Goal: Check status: Check status

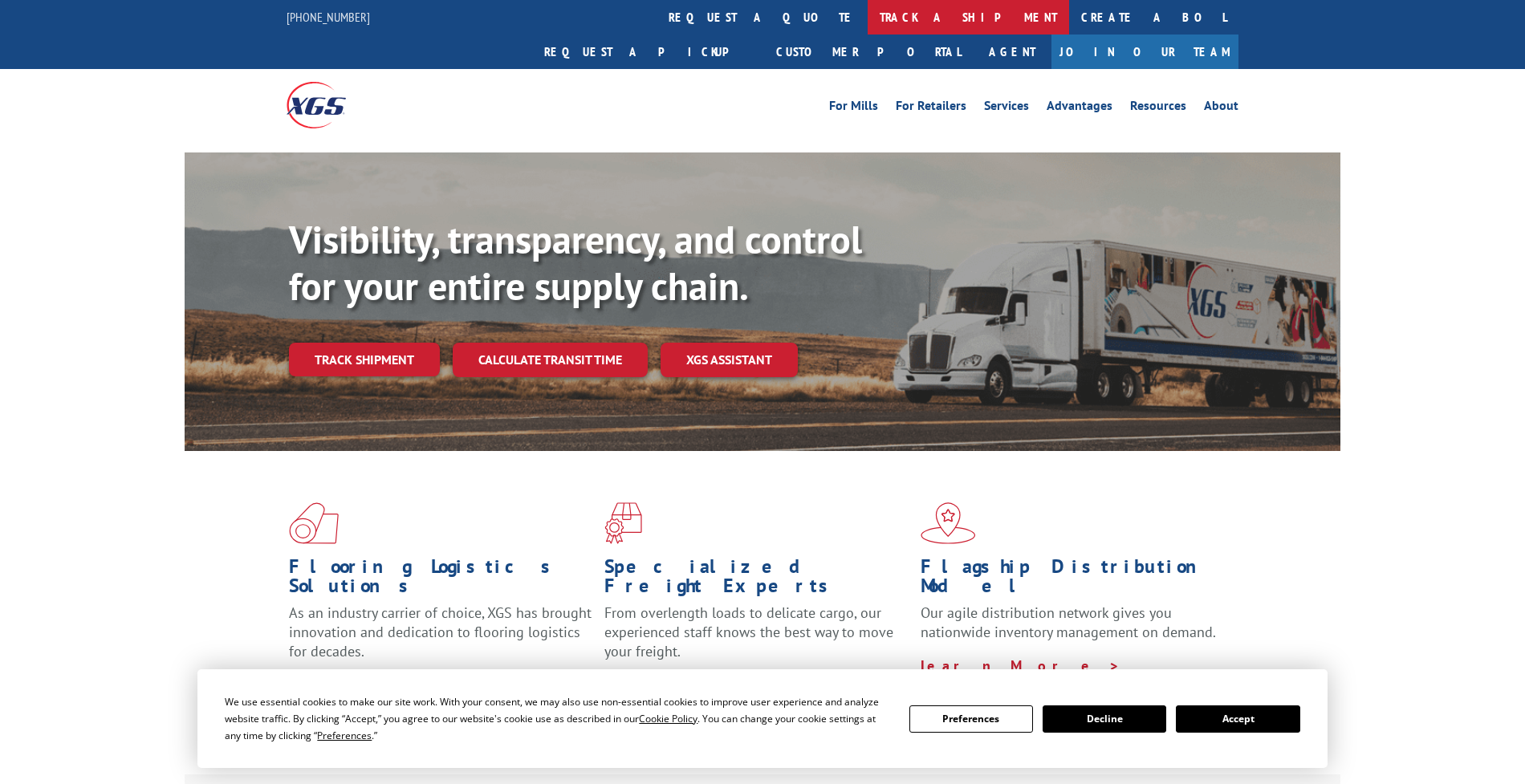
click at [868, 23] on link "track a shipment" at bounding box center [968, 17] width 201 height 34
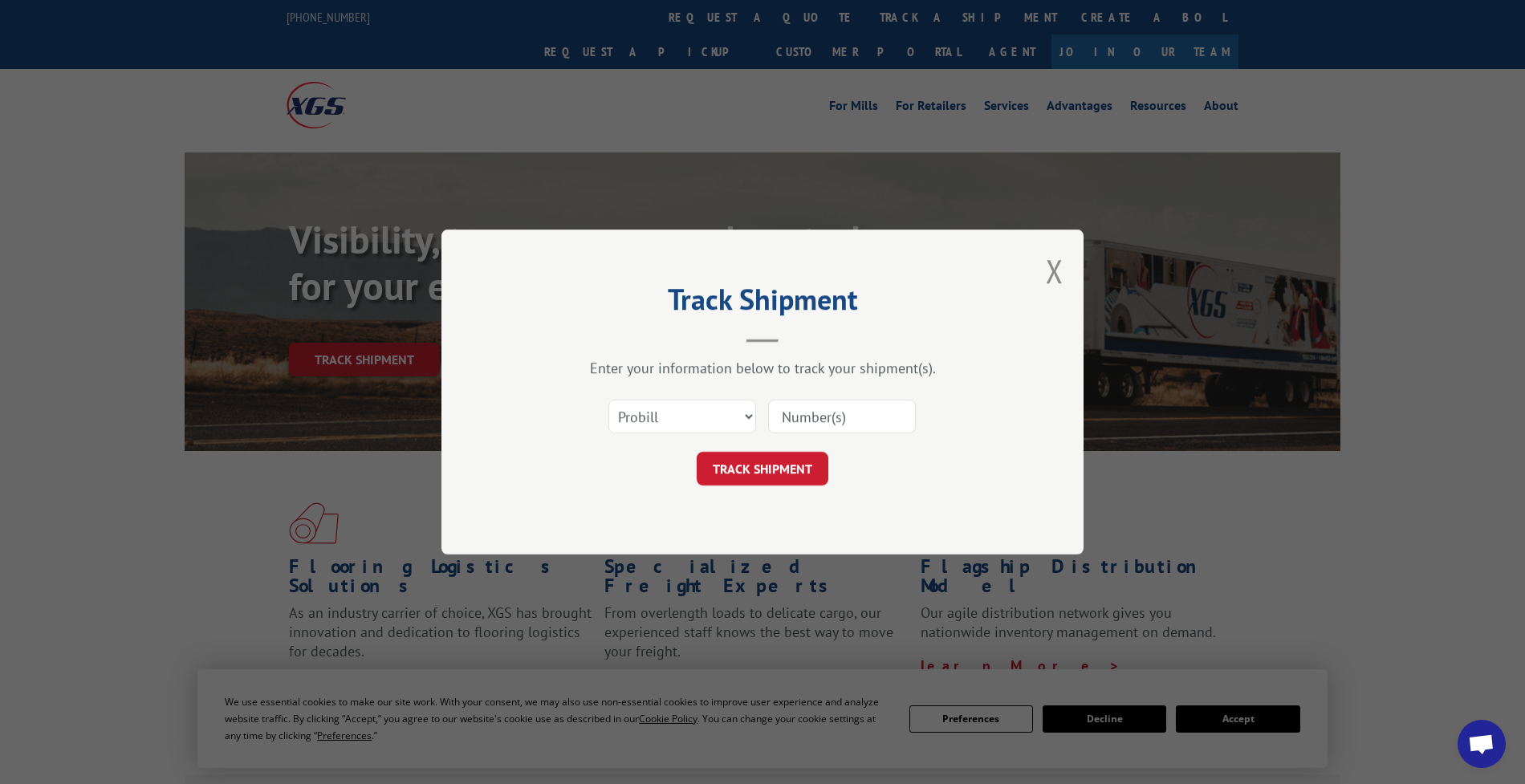
click at [683, 437] on div "Select category... Probill BOL PO" at bounding box center [762, 416] width 481 height 53
click at [694, 413] on select "Select category... Probill BOL PO" at bounding box center [682, 416] width 148 height 34
select select "bol"
click at [608, 400] on select "Select category... Probill BOL PO" at bounding box center [682, 416] width 148 height 34
click at [831, 415] on input at bounding box center [841, 416] width 148 height 34
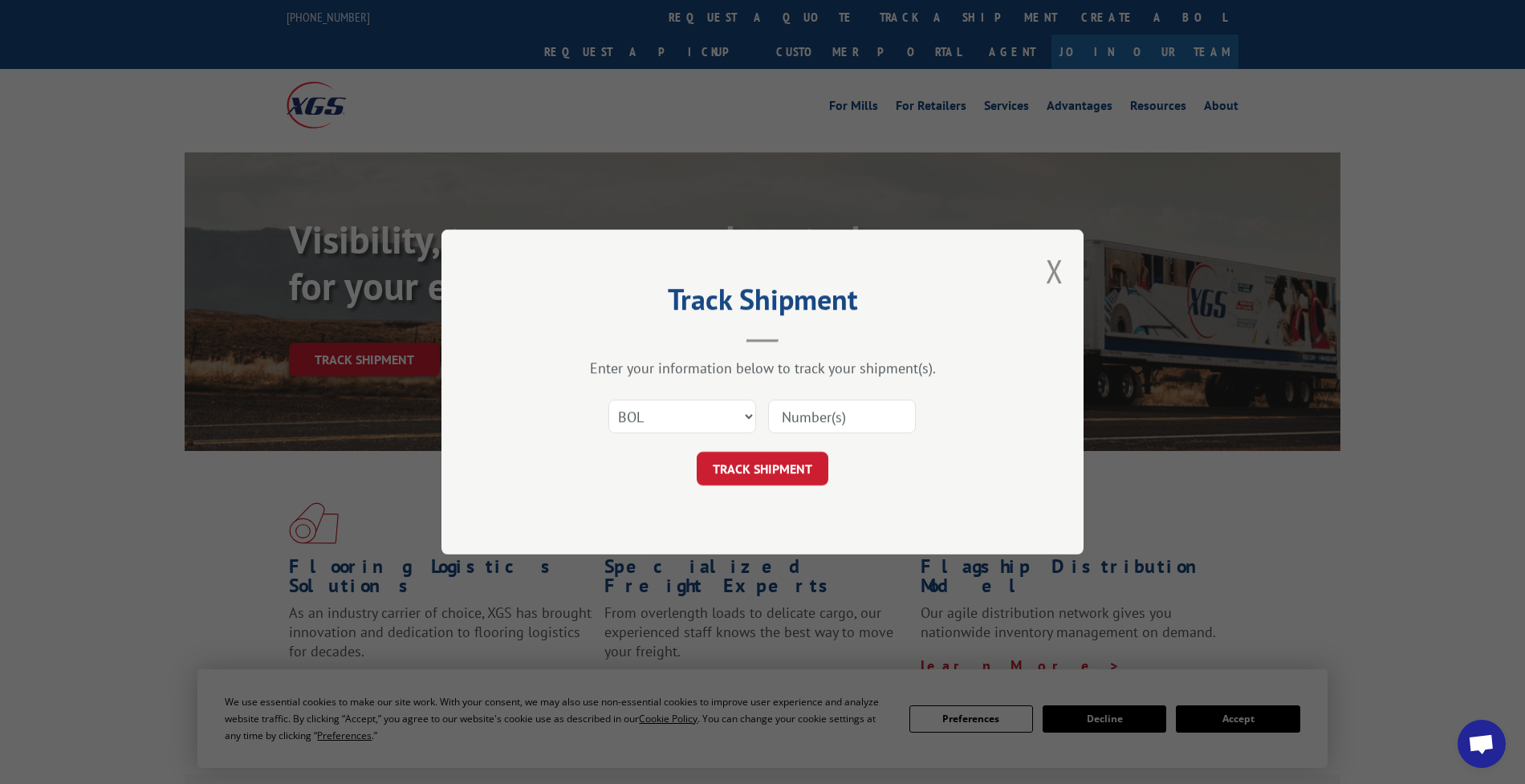
paste input "CP-030699.A"
type input "CP-030699.A"
click at [747, 474] on button "TRACK SHIPMENT" at bounding box center [762, 468] width 131 height 34
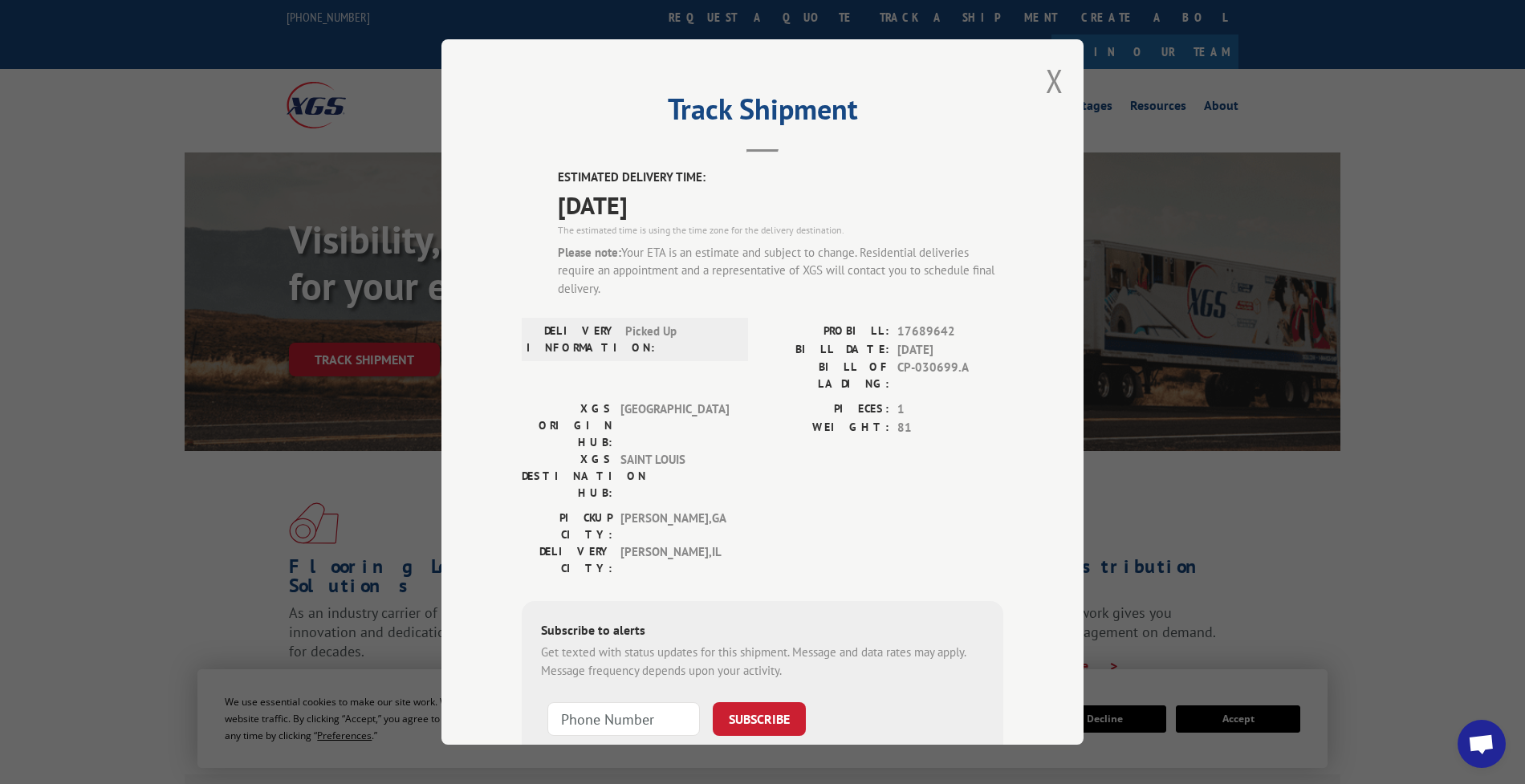
click at [920, 330] on span "17689642" at bounding box center [950, 332] width 106 height 18
copy span "17689642"
click at [918, 323] on span "17689642" at bounding box center [950, 332] width 106 height 18
copy span "17689642"
